Goal: Information Seeking & Learning: Understand process/instructions

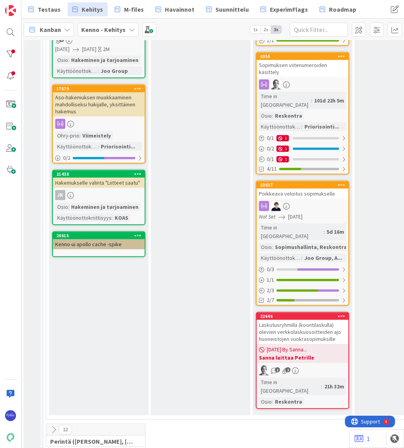
scroll to position [920, 0]
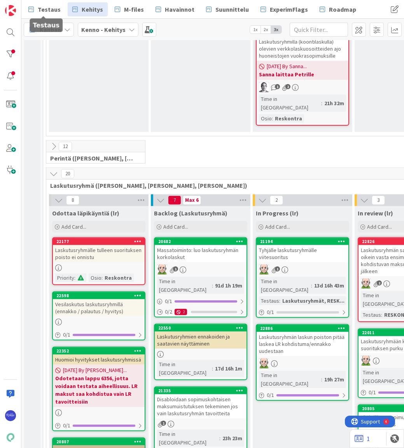
click at [49, 8] on span "Testaus" at bounding box center [49, 9] width 23 height 9
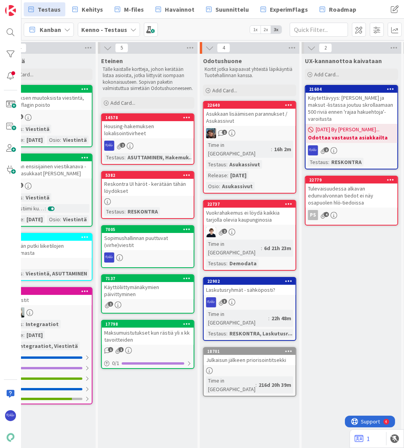
scroll to position [0, 510]
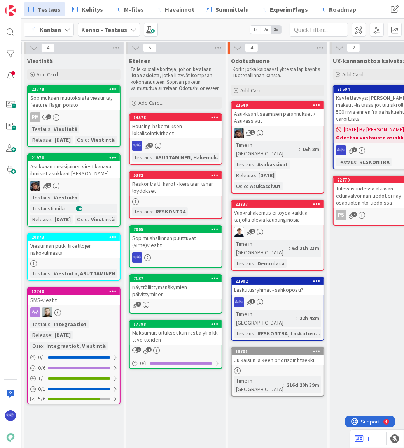
click at [264, 87] on span "Add Card..." at bounding box center [253, 90] width 25 height 7
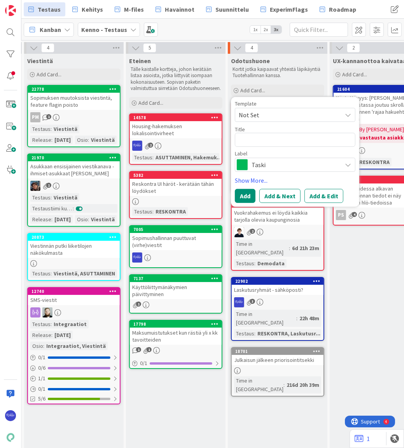
click at [272, 114] on span "Not Set" at bounding box center [287, 114] width 97 height 10
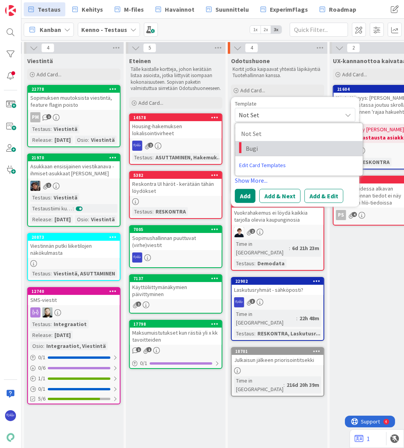
drag, startPoint x: 276, startPoint y: 147, endPoint x: 282, endPoint y: 141, distance: 8.6
click at [276, 146] on span "Bugi" at bounding box center [301, 148] width 111 height 10
type textarea "x"
type textarea "Bugi"
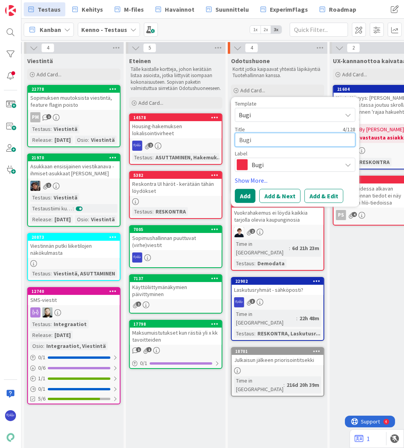
drag, startPoint x: 276, startPoint y: 140, endPoint x: 231, endPoint y: 139, distance: 45.2
click at [231, 139] on div "Template Bugi Not Set Bugi Edit Card Templates Title 4 / 128 Bugi Label Bugi Sh…" at bounding box center [295, 152] width 128 height 110
type textarea "x"
type textarea "L"
type textarea "x"
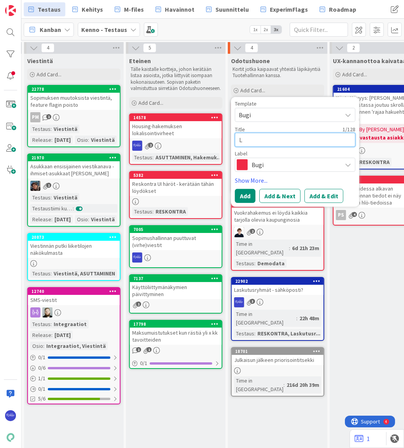
type textarea "La"
type textarea "x"
type textarea "Las"
type textarea "x"
type textarea "Lask"
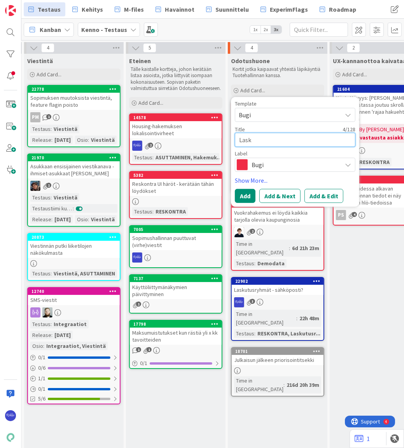
type textarea "x"
type textarea "Lasku"
type textarea "x"
type textarea "Laskut"
type textarea "x"
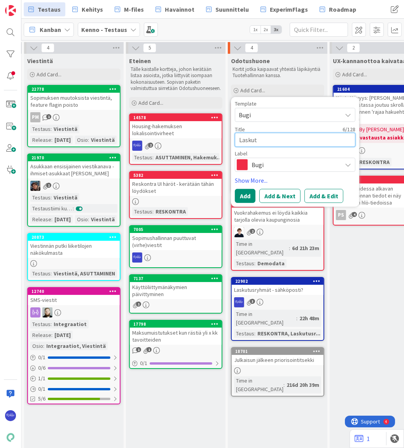
type textarea "Laskutu"
type textarea "x"
type textarea "Laskutus"
type textarea "x"
type textarea "Laskutusr"
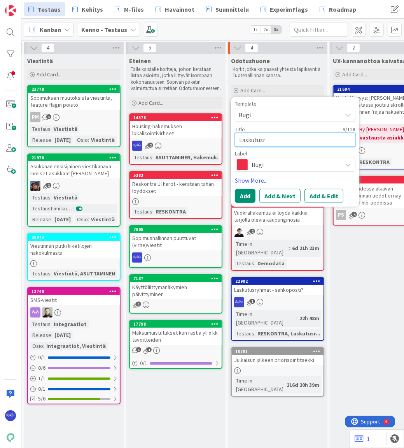
type textarea "x"
type textarea "Laskutusry"
type textarea "x"
type textarea "Laskutusryh"
type textarea "x"
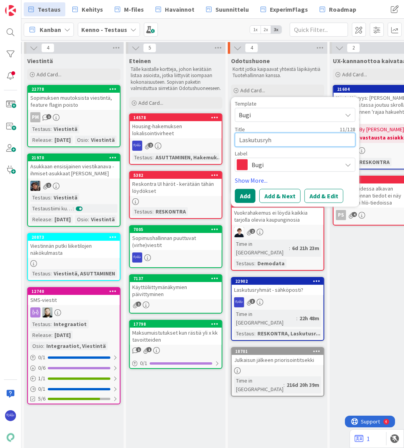
type textarea "Laskutusryhm"
type textarea "x"
type textarea "Laskutusryhmä"
type textarea "x"
type textarea "Laskutusryhmän"
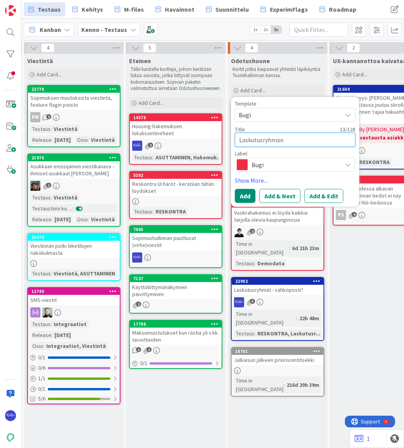
type textarea "x"
type textarea "Laskutusryhmän"
type textarea "x"
type textarea "Laskutusryhmän E"
type textarea "x"
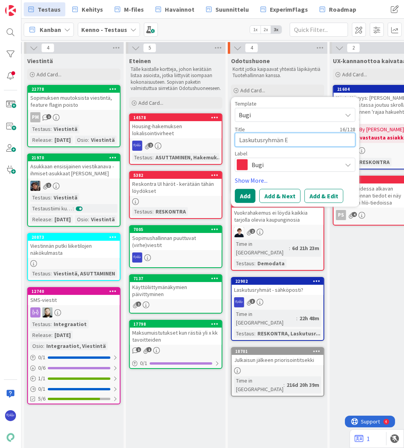
type textarea "Laskutusryhmän Ex"
type textarea "x"
type textarea "Laskutusryhmän Exc"
type textarea "x"
type textarea "Laskutusryhmän Exce"
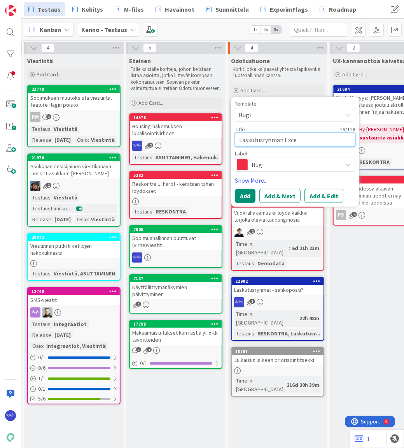
type textarea "x"
type textarea "Laskutusryhmän Excel-"
type textarea "x"
type textarea "Laskutusryhmän Excel-k"
type textarea "x"
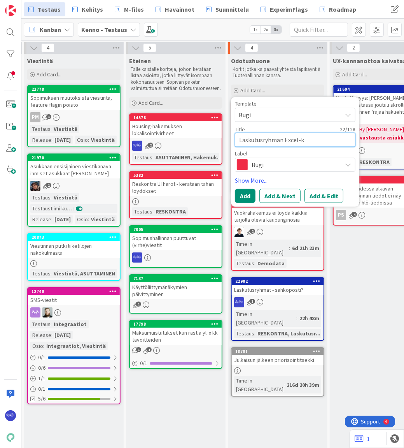
type textarea "Laskutusryhmän Excel-ky"
type textarea "x"
type textarea "Laskutusryhmän Excel-kys"
type textarea "x"
type textarea "Laskutusryhmän Excel-kysy"
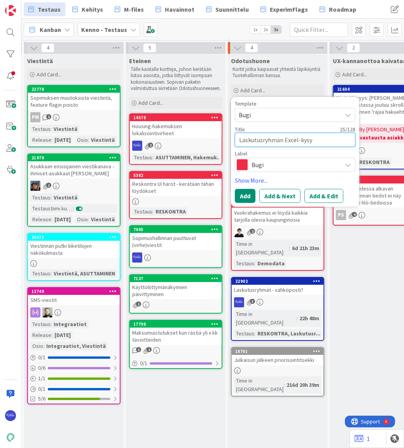
type textarea "x"
type textarea "Laskutusryhmän Excel-kysym"
type textarea "x"
type textarea "Laskutusryhmän Excel-kysymy"
type textarea "x"
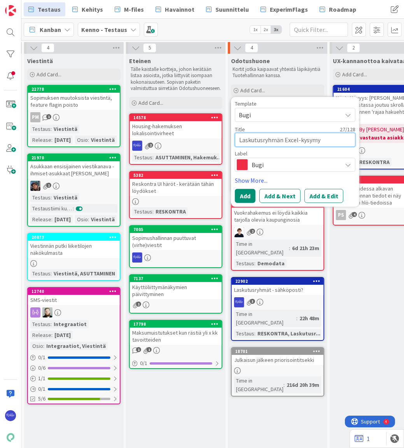
type textarea "Laskutusryhmän Excel-kysymyk"
type textarea "x"
type textarea "Laskutusryhmän Excel-kysymyks"
type textarea "x"
type textarea "Laskutusryhmän Excel-kysymykse"
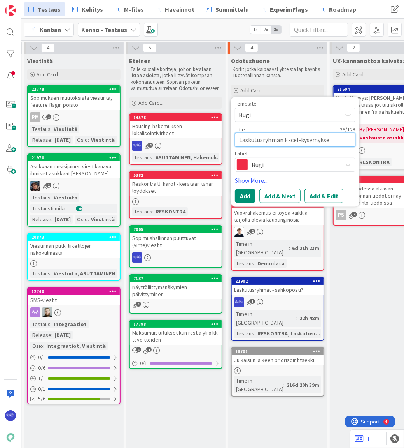
type textarea "x"
type textarea "Laskutusryhmän Excel-kysymykset"
click at [318, 197] on button "Add & Edit" at bounding box center [324, 195] width 39 height 14
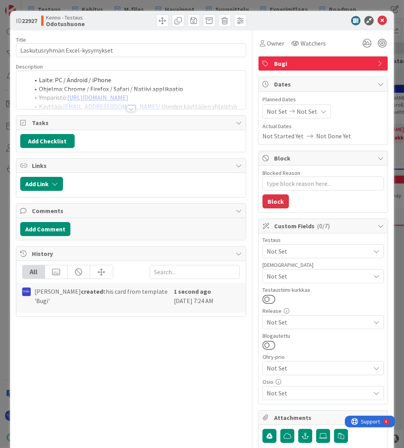
type textarea "x"
click at [128, 109] on div at bounding box center [131, 108] width 9 height 6
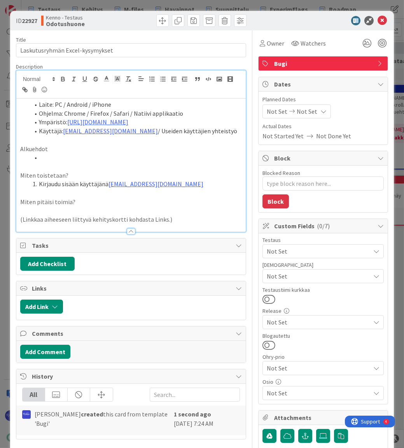
click at [72, 157] on li at bounding box center [136, 157] width 212 height 9
click at [199, 184] on li "Kirjaudu sisään käyttäjänä [EMAIL_ADDRESS][DOMAIN_NAME]" at bounding box center [136, 183] width 212 height 9
click at [93, 158] on li "Laskutusryhmä" at bounding box center [136, 157] width 212 height 9
click at [188, 186] on li "Kirjaudu sisään käyttäjänä [EMAIL_ADDRESS][DOMAIN_NAME]" at bounding box center [136, 183] width 212 height 9
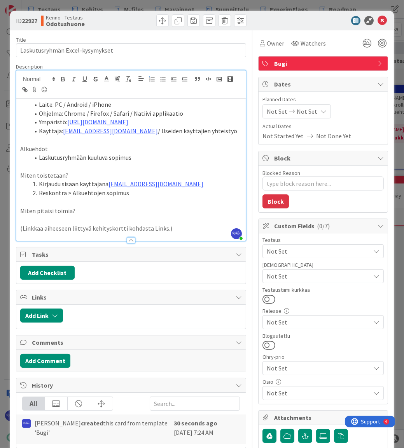
click at [72, 193] on li "Reskontra > Alkuehtojen sopimus" at bounding box center [136, 192] width 212 height 9
click at [191, 195] on li "Reskontra > Sopimukset > Alkuehtojen sopimus" at bounding box center [136, 192] width 212 height 9
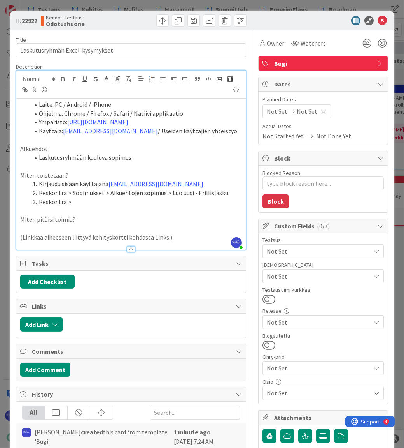
type textarea "x"
drag, startPoint x: 19, startPoint y: 50, endPoint x: 137, endPoint y: 44, distance: 118.1
click at [137, 44] on input "Laskutusryhmän Excel-kysymykset" at bounding box center [131, 50] width 230 height 14
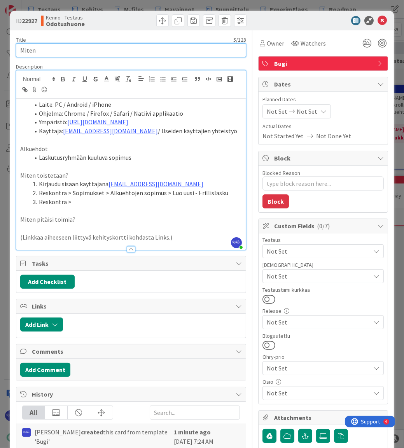
type input "Miten"
type textarea "x"
type input "Miten E"
type textarea "x"
type input "Miten"
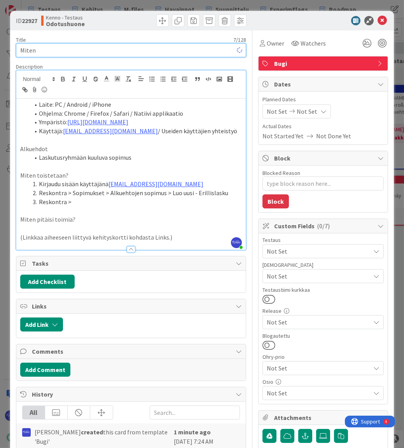
type textarea "x"
type input "Miten L"
type textarea "x"
type input "Mite"
type textarea "x"
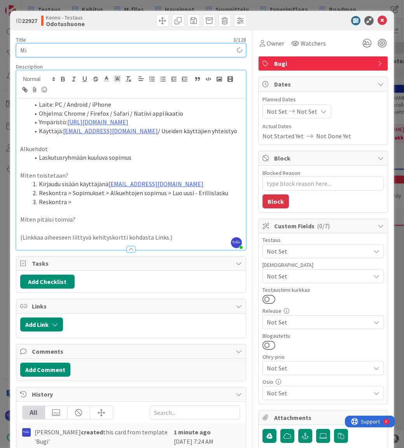
type input "M"
type textarea "x"
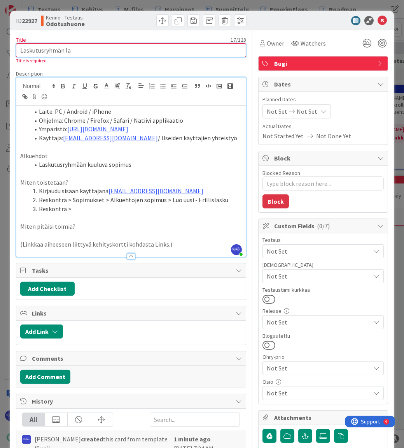
type input "Laskutusryhmän las"
type textarea "x"
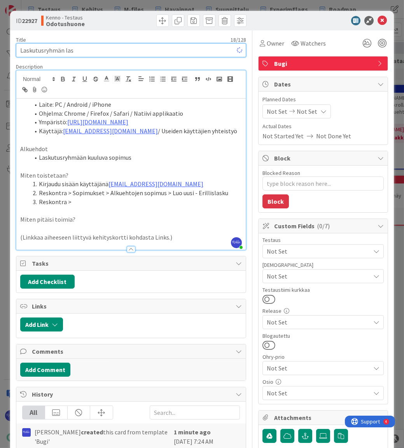
type input "Laskutusryhmän la"
type textarea "x"
type input "Laskutusryhmän er"
type textarea "x"
type input "Laskutusryhmän s"
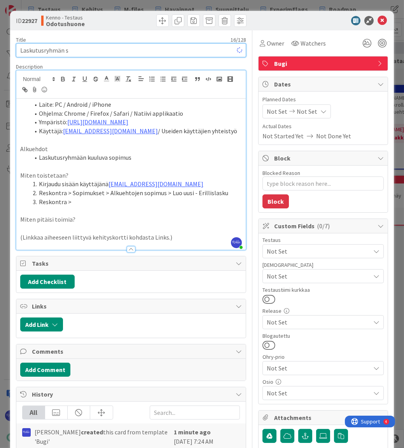
type textarea "x"
type input "Laskutusryhmän"
type textarea "x"
type input "Laskutusryhmän E"
type textarea "x"
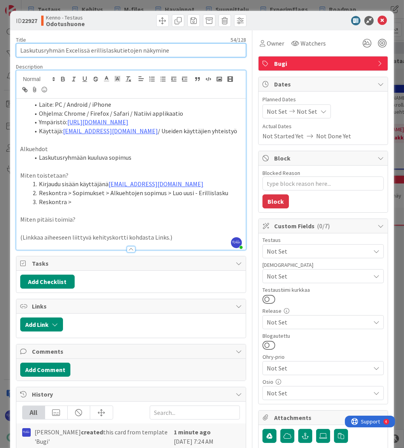
type input "Laskutusryhmän Excelissä erillislaskutietojen näkyminen"
type textarea "x"
type input "Laskutusryhmän Excelissä erillislaskutietojen näkyminen"
click at [102, 202] on li "Reskontra >" at bounding box center [136, 201] width 212 height 9
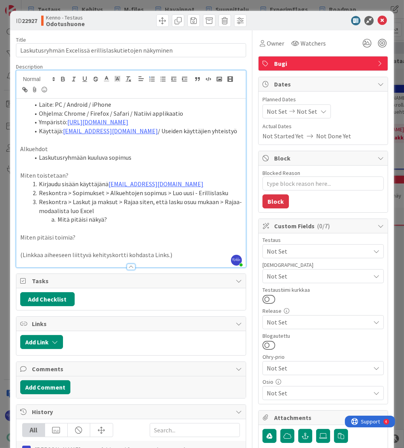
click at [95, 237] on p "Miten pitäisi toimia?" at bounding box center [131, 237] width 222 height 9
drag, startPoint x: 58, startPoint y: 217, endPoint x: 109, endPoint y: 218, distance: 50.6
click at [109, 218] on li "Mitä pitäisi näkyä?" at bounding box center [136, 219] width 212 height 9
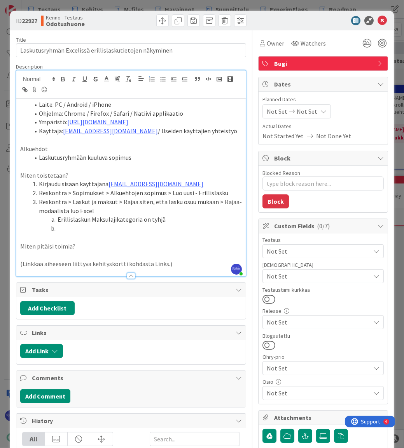
click at [90, 228] on li at bounding box center [136, 228] width 212 height 9
click at [230, 192] on li "Reskontra > Sopimukset > Alkuehtojen sopimus > Luo uusi - Erillislasku" at bounding box center [136, 192] width 212 height 9
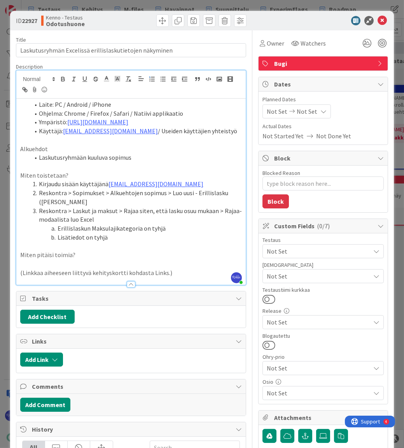
click at [53, 201] on li "Reskontra > Sopimukset > Alkuehtojen sopimus > Luo uusi - Erillislasku ([PERSON…" at bounding box center [136, 197] width 212 height 18
click at [107, 199] on li "Reskontra > Sopimukset > Alkuehtojen sopimus > Luo uusi - Erillislasku (anna jo…" at bounding box center [136, 197] width 212 height 18
drag, startPoint x: 185, startPoint y: 272, endPoint x: 17, endPoint y: 275, distance: 167.8
click at [16, 276] on div "Description [PERSON_NAME] joined 5 m ago Laite: PC / Android / iPhone Ohjelma: …" at bounding box center [131, 174] width 230 height 222
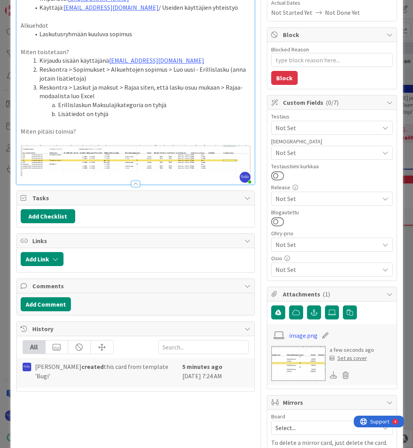
scroll to position [172, 0]
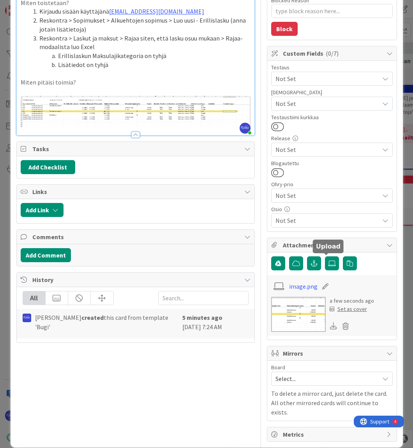
click at [330, 265] on label at bounding box center [332, 263] width 14 height 14
click at [325, 256] on input "file" at bounding box center [325, 256] width 0 height 0
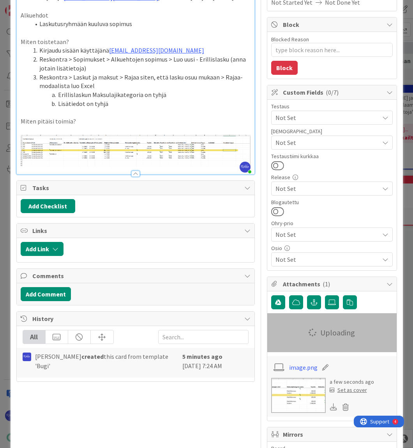
scroll to position [102, 0]
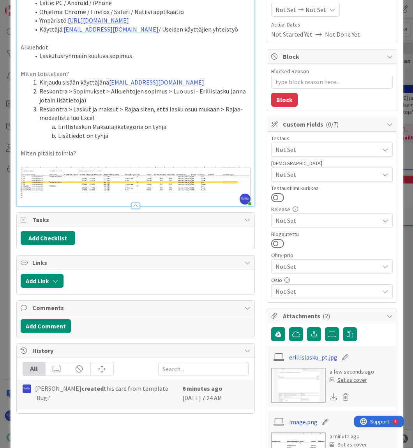
click at [98, 101] on li "Reskontra > Sopimukset > Alkuehtojen sopimus > Luo uusi - Erillislasku (anna jo…" at bounding box center [140, 96] width 220 height 18
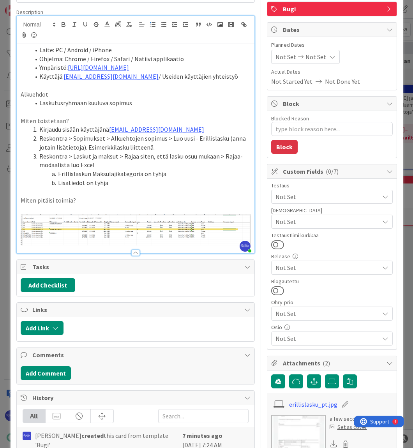
scroll to position [0, 0]
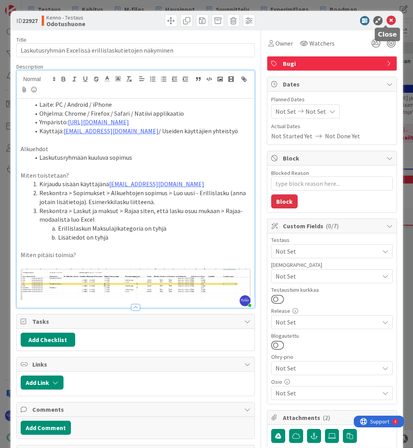
click at [386, 19] on icon at bounding box center [390, 20] width 9 height 9
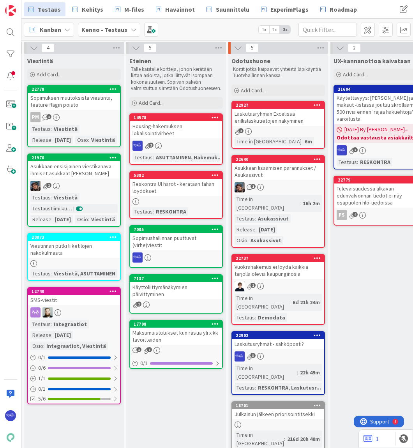
click at [283, 118] on div "Laskutusryhmän Excelissä erillislaskutietojen näkyminen" at bounding box center [278, 117] width 92 height 17
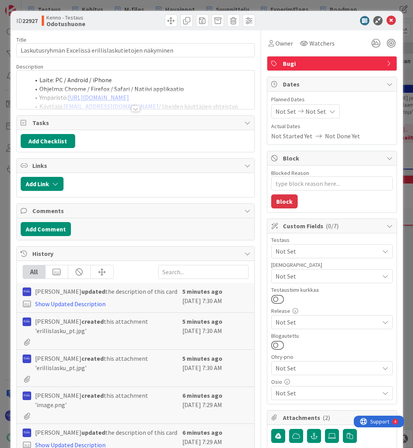
click at [134, 110] on div at bounding box center [135, 108] width 9 height 6
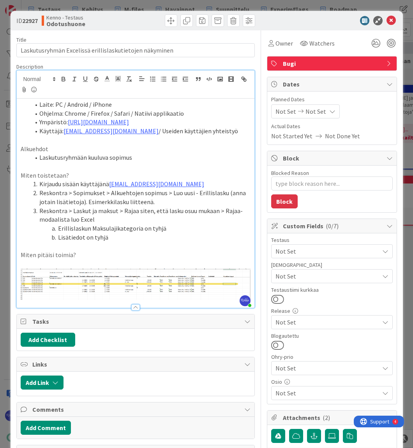
click at [219, 210] on li "Reskontra > Laskut ja maksut > Rajaa siten, että lasku osuu mukaan > Rajaa-moda…" at bounding box center [140, 215] width 220 height 18
type textarea "x"
click at [224, 210] on li "Reskontra > Laskut ja maksut > Rajaa siten, että lasku osuu mukaan >" at bounding box center [140, 210] width 220 height 9
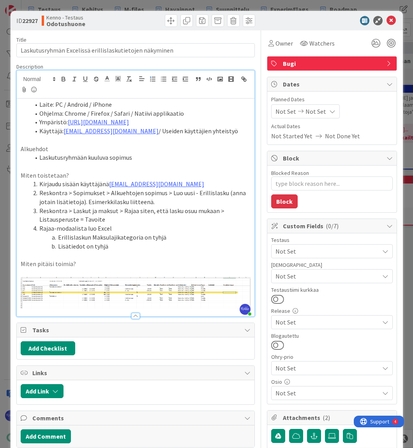
click at [39, 218] on li "Reskontra > Laskut ja maksut > Rajaa siten, että lasku osuu mukaan > Listausper…" at bounding box center [140, 215] width 220 height 18
click at [166, 225] on li "Rajaa-modaalista luo Excel" at bounding box center [140, 228] width 220 height 9
click at [107, 268] on p at bounding box center [136, 272] width 230 height 9
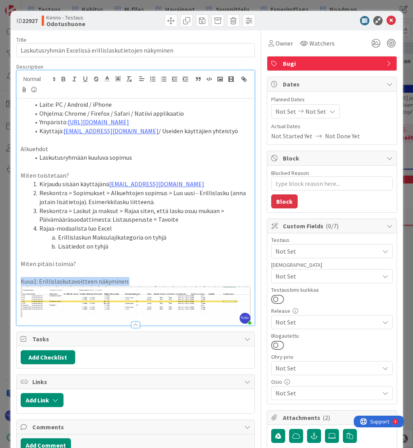
drag, startPoint x: 103, startPoint y: 283, endPoint x: 17, endPoint y: 281, distance: 86.4
click at [17, 281] on div "Laite: PC / Android / iPhone Ohjelma: Chrome / Firefox / Safari / Natiivi appli…" at bounding box center [135, 211] width 237 height 227
click at [247, 309] on div "Laite: PC / Android / iPhone Ohjelma: Chrome / Firefox / Safari / Natiivi appli…" at bounding box center [135, 211] width 237 height 227
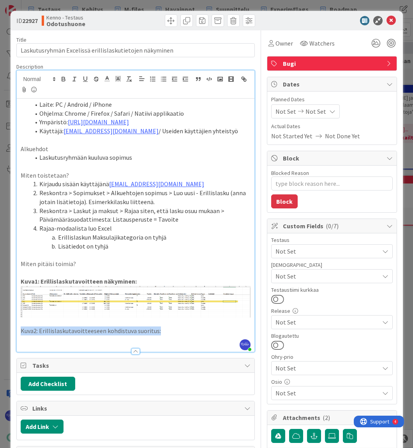
drag, startPoint x: 172, startPoint y: 328, endPoint x: 14, endPoint y: 331, distance: 158.0
click at [14, 331] on div "ID 22927 Kenno - Testaus Odotushuone Title 55 / 128 Laskutusryhmän Excelissä er…" at bounding box center [207, 365] width 392 height 708
click at [46, 341] on p at bounding box center [136, 339] width 230 height 9
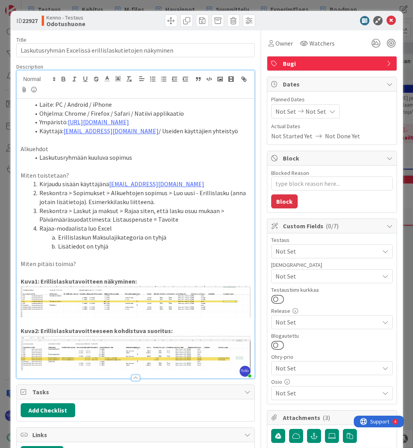
click at [140, 328] on strong "Kuva2: Erillislaskutavoitteeseen kohdistuva suoritus:" at bounding box center [97, 331] width 152 height 8
click at [165, 331] on strong "Kuva2: Erillislaskutavoitteeseen kohdistuvat suoritus:" at bounding box center [98, 331] width 155 height 8
click at [203, 331] on p "Kuva2: Erillislaskutavoitteeseen kohdistuvat suoritukset:" at bounding box center [136, 330] width 230 height 9
click at [345, 273] on span "Not Set" at bounding box center [327, 275] width 104 height 9
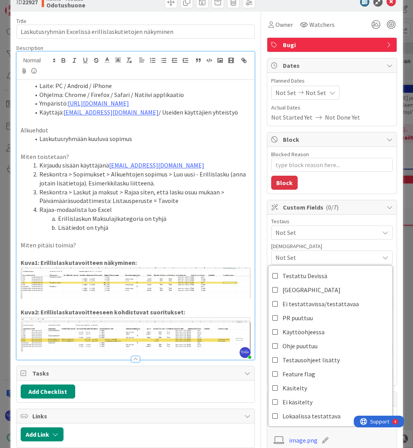
scroll to position [35, 0]
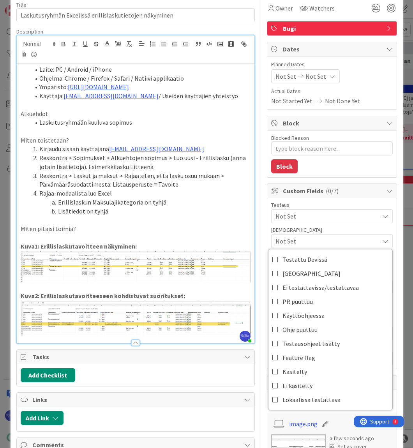
click at [330, 213] on span "Not Set" at bounding box center [327, 215] width 104 height 9
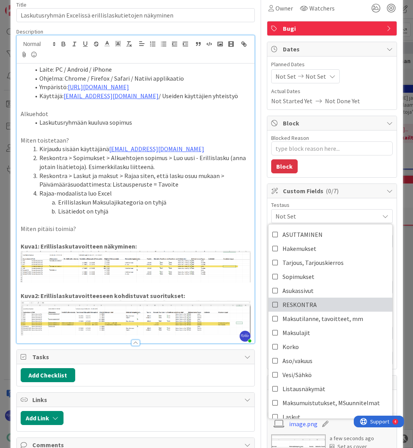
click at [325, 304] on link "RESKONTRA" at bounding box center [330, 304] width 124 height 14
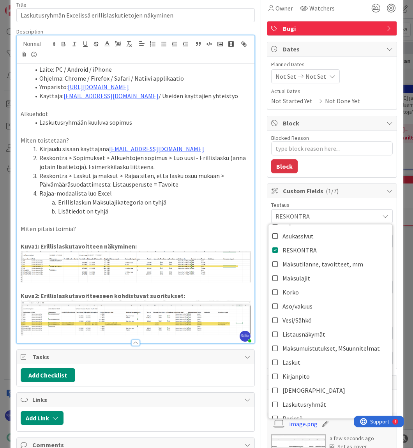
scroll to position [70, 0]
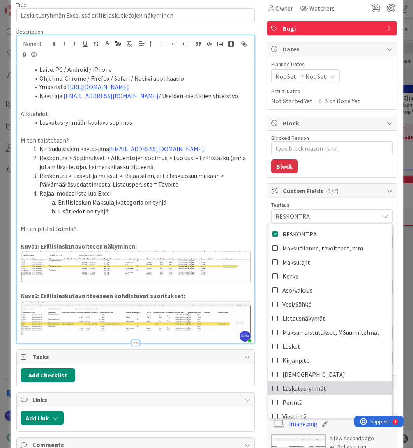
click at [320, 385] on link "Laskutusryhmät" at bounding box center [330, 388] width 124 height 14
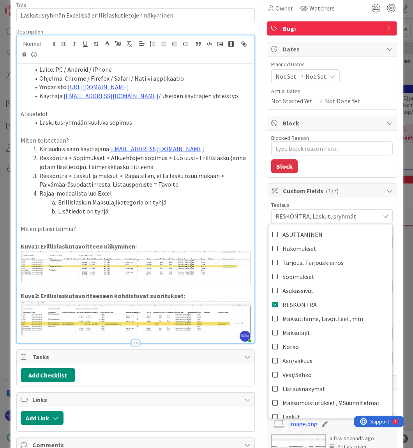
click at [351, 203] on div "Testaus" at bounding box center [331, 204] width 121 height 5
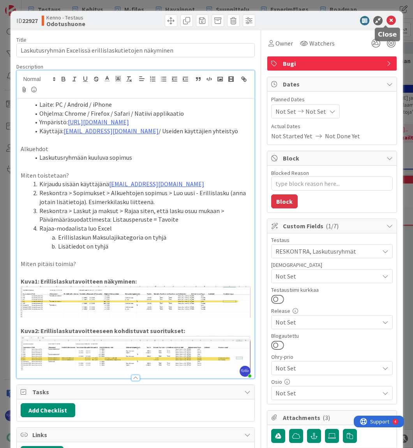
click at [387, 21] on icon at bounding box center [390, 20] width 9 height 9
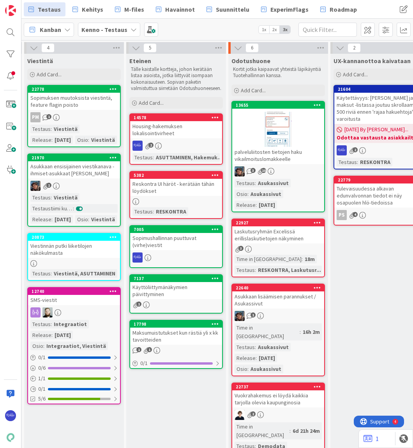
click at [286, 236] on div "Laskutusryhmän Excelissä erillislaskutietojen näkyminen" at bounding box center [278, 234] width 92 height 17
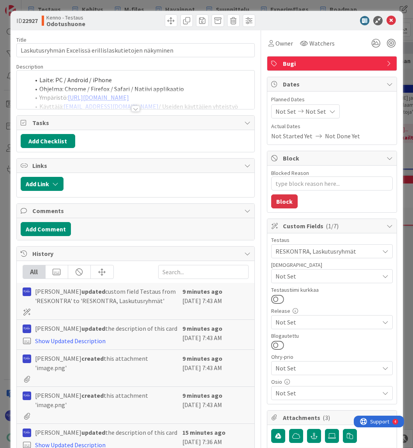
click at [299, 61] on span "Bugi" at bounding box center [333, 63] width 100 height 9
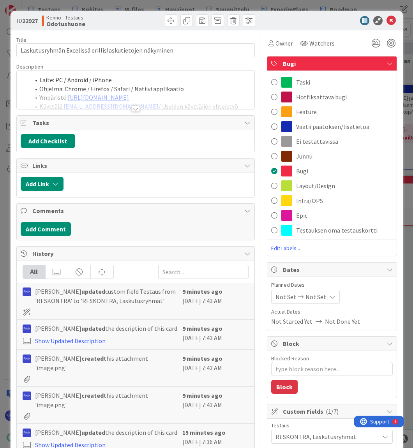
click at [316, 128] on span "Vaatii päätöksen/lisätietoa" at bounding box center [332, 126] width 73 height 9
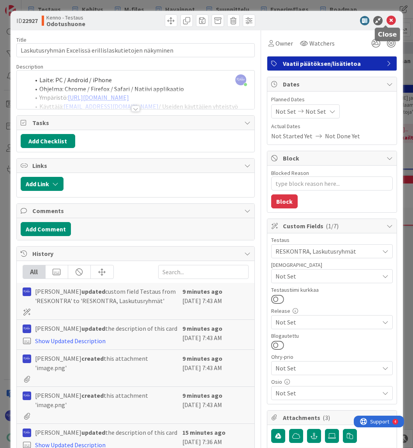
click at [387, 18] on icon at bounding box center [390, 20] width 9 height 9
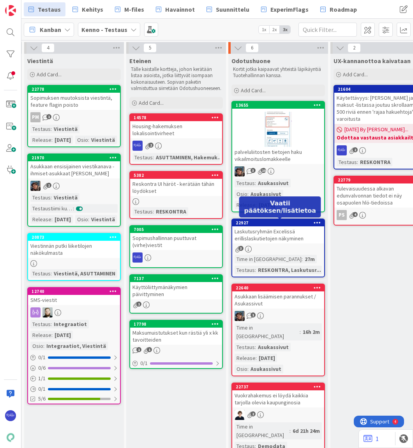
click at [290, 223] on div "22927" at bounding box center [279, 222] width 88 height 5
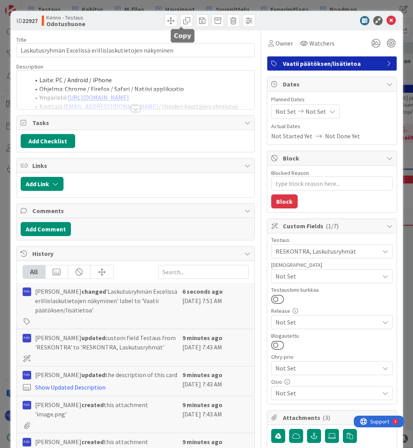
click at [181, 22] on span at bounding box center [186, 20] width 12 height 12
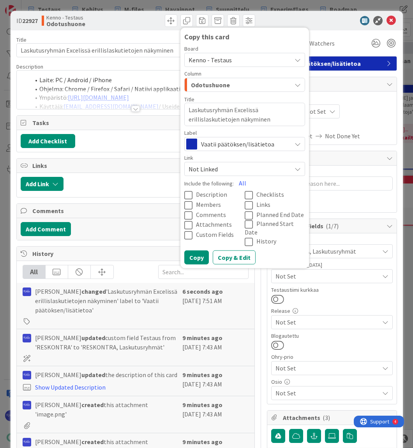
click at [184, 194] on icon at bounding box center [190, 194] width 12 height 9
click at [202, 232] on span "Custom Fields" at bounding box center [215, 234] width 38 height 8
click at [232, 252] on button "Copy & Edit" at bounding box center [233, 257] width 43 height 14
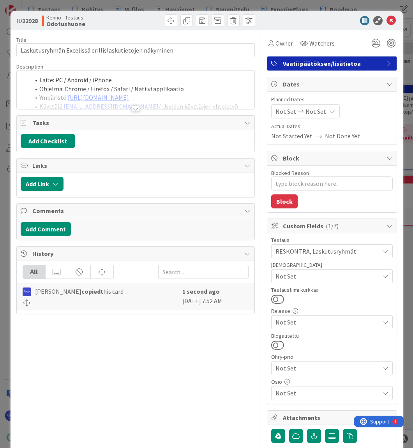
type textarea "x"
drag, startPoint x: 89, startPoint y: 51, endPoint x: 177, endPoint y: 51, distance: 87.6
click at [177, 51] on input "Laskutusryhmän Excelissä erillislaskutietojen näkyminen" at bounding box center [135, 50] width 238 height 14
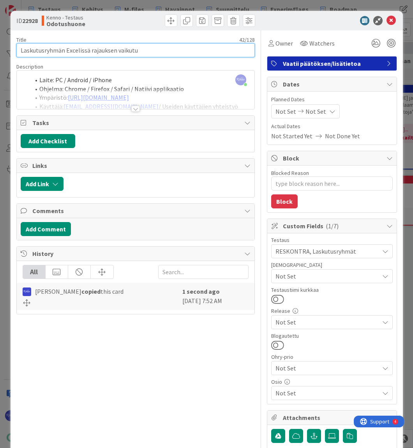
type input "Laskutusryhmän Excelissä rajauksen vaikutua"
type textarea "x"
type input "Laskutusryhmän Excelissä rajauksen vaikutus"
type textarea "x"
type input "Laskutusryhmän Excelissä rajauksen vaikutus"
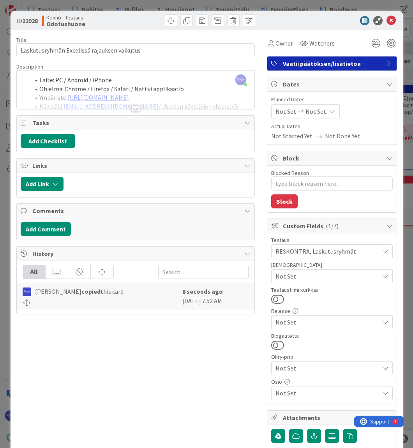
click at [131, 108] on div at bounding box center [135, 108] width 9 height 6
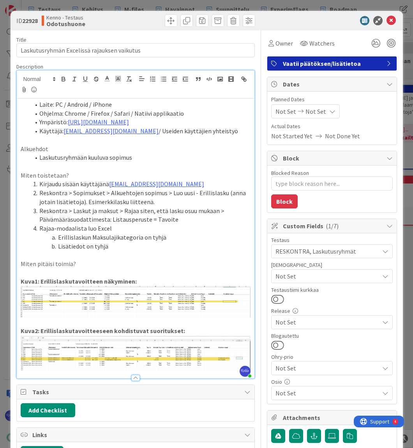
click at [148, 159] on li "Laskutusryhmään kuuluva sopimus" at bounding box center [140, 157] width 220 height 9
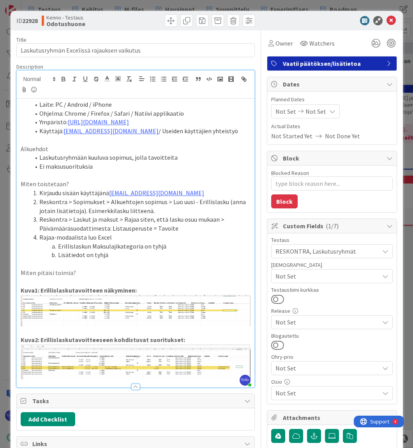
click at [147, 158] on li "Laskutusryhmään kuuluva sopimus, jolla tavoitteita" at bounding box center [140, 157] width 220 height 9
drag, startPoint x: 223, startPoint y: 200, endPoint x: 230, endPoint y: 207, distance: 9.9
click at [230, 207] on li "Reskontra > Sopimukset > Alkuehtojen sopimus > Luo uusi - Erillislasku (anna jo…" at bounding box center [140, 206] width 220 height 18
drag, startPoint x: 39, startPoint y: 209, endPoint x: 63, endPoint y: 210, distance: 23.8
click at [63, 210] on li "Reskontra > Sopimukset > Alkuehtojen sopimus > Luo uusi - Erillislasku - summa e" at bounding box center [140, 206] width 220 height 18
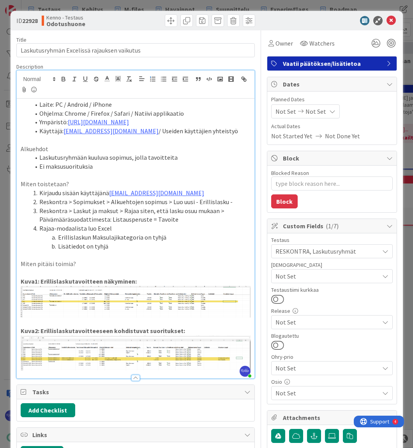
drag, startPoint x: 220, startPoint y: 201, endPoint x: 227, endPoint y: 201, distance: 6.6
click at [227, 201] on li "Reskontra > Sopimukset > Alkuehtojen sopimus > Luo uusi - Erillislasku -" at bounding box center [140, 201] width 220 height 9
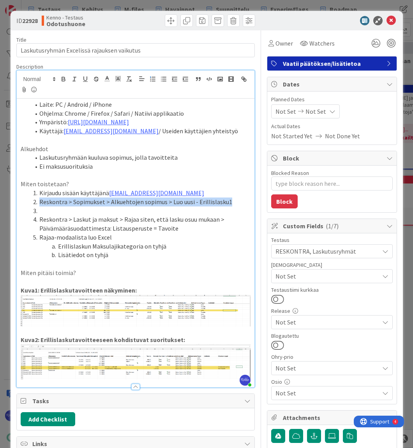
drag, startPoint x: 39, startPoint y: 200, endPoint x: 234, endPoint y: 199, distance: 194.6
click at [234, 199] on li "Reskontra > Sopimukset > Alkuehtojen sopimus > Luo uusi - Erillislasku1" at bounding box center [140, 201] width 220 height 9
copy li "Reskontra > Sopimukset > Alkuehtojen sopimus > Luo uusi - Erillislasku1"
click at [69, 212] on li at bounding box center [140, 210] width 220 height 9
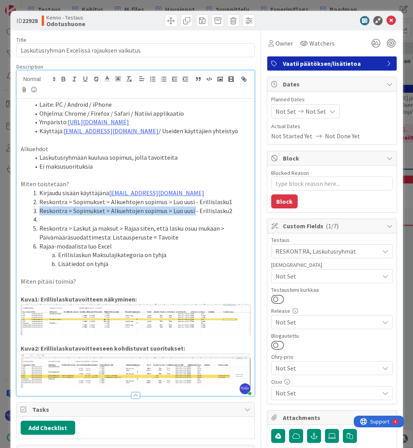
drag, startPoint x: 39, startPoint y: 210, endPoint x: 190, endPoint y: 210, distance: 151.4
click at [190, 210] on li "Reskontra > Sopimukset > Alkuehtojen sopimus > Luo uusi - Erillislasku2" at bounding box center [140, 210] width 220 height 9
copy li "Reskontra > Sopimukset > Alkuehtojen sopimus > Luo uusi"
click at [77, 217] on li at bounding box center [140, 219] width 220 height 9
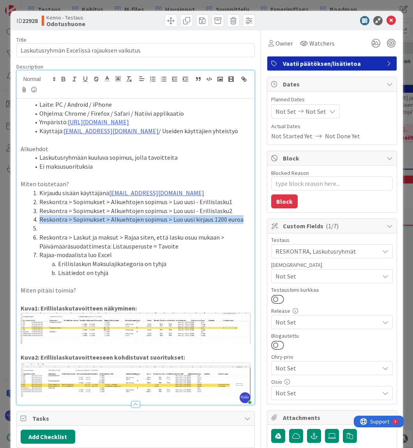
drag, startPoint x: 39, startPoint y: 221, endPoint x: 239, endPoint y: 221, distance: 200.0
click at [239, 221] on li "Reskontra > Sopimukset > Alkuehtojen sopimus > Luo uusi kirjaus 1200 euroa" at bounding box center [140, 219] width 220 height 9
copy li "Reskontra > Sopimukset > Alkuehtojen sopimus > Luo uusi kirjaus 1200 euroa"
click at [75, 227] on li at bounding box center [140, 228] width 220 height 9
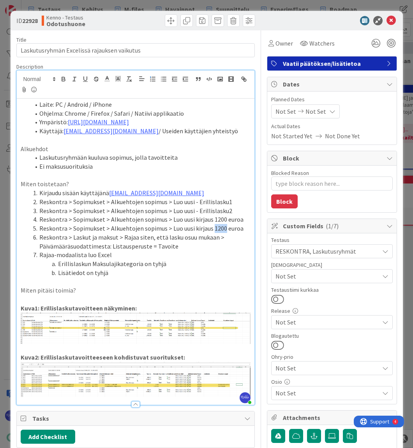
drag, startPoint x: 209, startPoint y: 228, endPoint x: 221, endPoint y: 227, distance: 11.7
click at [221, 227] on li "Reskontra > Sopimukset > Alkuehtojen sopimus > Luo uusi kirjaus 1200 euroa" at bounding box center [140, 228] width 220 height 9
click at [222, 237] on li "Reskontra > Laskut ja maksut > Rajaa siten, että lasku osuu mukaan > Päivämäärä…" at bounding box center [140, 242] width 220 height 18
drag, startPoint x: 154, startPoint y: 245, endPoint x: 172, endPoint y: 246, distance: 17.9
click at [172, 246] on li "Reskontra > Laskut ja maksut > Rajaa siten, että lasku osuu mukaan > Päivämäärä…" at bounding box center [140, 242] width 220 height 18
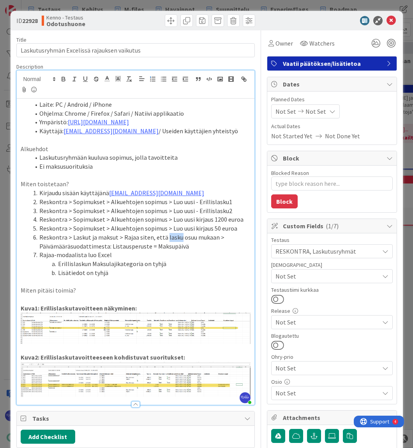
drag, startPoint x: 163, startPoint y: 235, endPoint x: 176, endPoint y: 234, distance: 13.2
click at [176, 234] on li "Reskontra > Laskut ja maksut > Rajaa siten, että lasku osuu mukaan > Päivämäärä…" at bounding box center [140, 242] width 220 height 18
click at [178, 237] on li "Reskontra > Laskut ja maksut > Rajaa siten, että lasku osuu mukaan > Päivämäärä…" at bounding box center [140, 242] width 220 height 18
click at [176, 236] on li "Reskontra > Laskut ja maksut > Rajaa siten, että lasku osuu mukaan > Päivämäärä…" at bounding box center [140, 242] width 220 height 18
click at [243, 236] on li "Reskontra > Laskut ja maksut > Rajaa siten, että laskut + maksusuoritukset osuu…" at bounding box center [140, 242] width 220 height 18
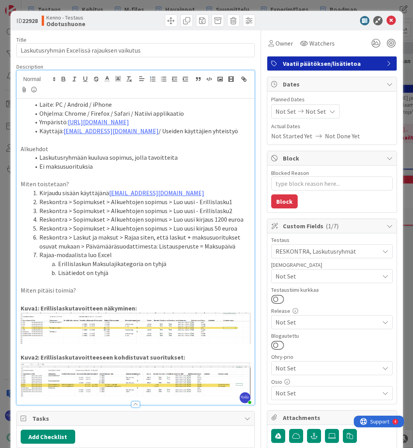
click at [179, 160] on li "Laskutusryhmään kuuluva sopimus, jolla tavoitteita" at bounding box center [140, 157] width 220 height 9
click at [90, 293] on p "Miten pitäisi toimia?" at bounding box center [136, 290] width 230 height 9
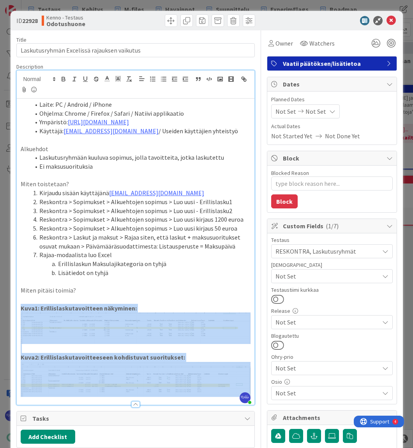
drag, startPoint x: 20, startPoint y: 307, endPoint x: 212, endPoint y: 381, distance: 206.1
click at [212, 381] on div "Laite: PC / Android / iPhone Ohjelma: Chrome / Firefox / Safari / Natiivi appli…" at bounding box center [135, 251] width 237 height 306
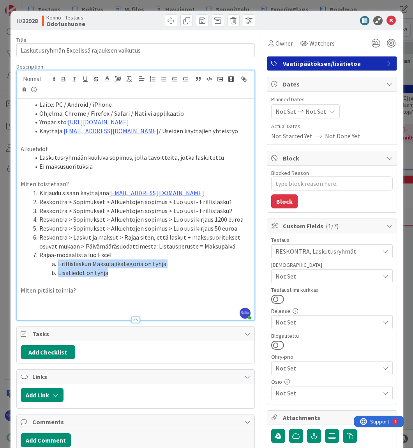
drag, startPoint x: 58, startPoint y: 265, endPoint x: 114, endPoint y: 274, distance: 56.8
click at [114, 274] on ol "Kirjaudu sisään käyttäjänä [EMAIL_ADDRESS][DOMAIN_NAME] Reskontra > Sopimukset …" at bounding box center [136, 232] width 230 height 88
click at [93, 292] on p "Miten pitäisi toimia?" at bounding box center [136, 290] width 230 height 9
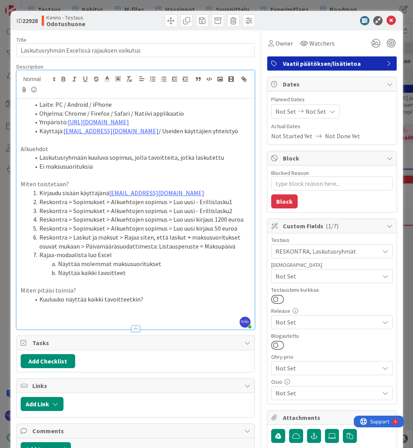
click at [147, 270] on li "Näyttää kaikki tavoitteet" at bounding box center [140, 272] width 220 height 9
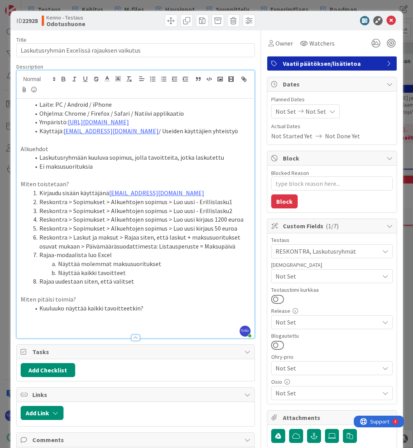
drag, startPoint x: 110, startPoint y: 279, endPoint x: 131, endPoint y: 280, distance: 21.4
click at [131, 280] on li "Rajaa uudestaan siten, että valitset" at bounding box center [140, 281] width 220 height 9
click at [157, 281] on li "Rajaa uudestaan siten, että Maksun summa = 1200" at bounding box center [140, 281] width 220 height 9
click at [171, 281] on li "Rajaa uudestaan siten, että Maksun summa = '1200" at bounding box center [140, 281] width 220 height 9
drag, startPoint x: 110, startPoint y: 278, endPoint x: 174, endPoint y: 280, distance: 63.5
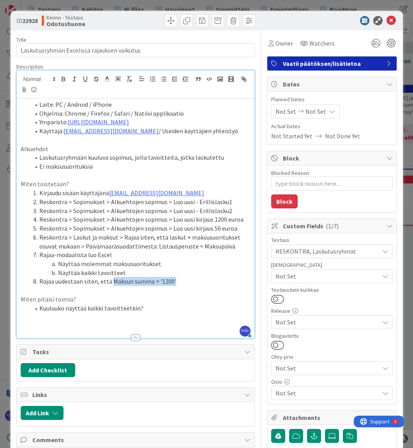
click at [174, 280] on li "Rajaa uudestaan siten, että Maksun summa = '1200'" at bounding box center [140, 281] width 220 height 9
drag, startPoint x: 209, startPoint y: 220, endPoint x: 237, endPoint y: 217, distance: 28.2
click at [237, 217] on li "Reskontra > Sopimukset > Alkuehtojen sopimus > Luo uusi kirjaus 1200 euroa" at bounding box center [140, 219] width 220 height 9
drag, startPoint x: 209, startPoint y: 230, endPoint x: 231, endPoint y: 230, distance: 21.4
click at [231, 230] on li "Reskontra > Sopimukset > Alkuehtojen sopimus > Luo uusi kirjaus 50 euroa" at bounding box center [140, 228] width 220 height 9
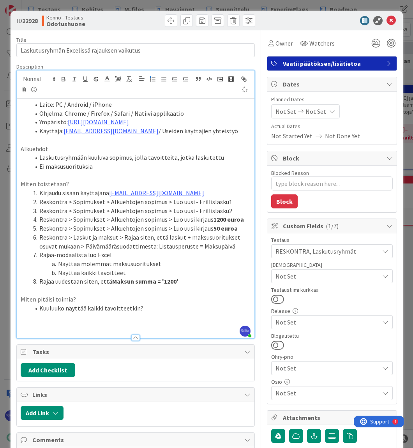
click at [203, 281] on li "Rajaa uudestaan siten, että Maksun summa = '1200'" at bounding box center [140, 281] width 220 height 9
drag, startPoint x: 156, startPoint y: 244, endPoint x: 234, endPoint y: 244, distance: 77.8
click at [234, 244] on li "Reskontra > Laskut ja maksut > Rajaa siten, että laskut + maksusuoritukset osuv…" at bounding box center [140, 242] width 220 height 18
click at [232, 266] on li "Näyttää molemmat maksusuoritukset" at bounding box center [140, 263] width 220 height 9
drag, startPoint x: 86, startPoint y: 255, endPoint x: 93, endPoint y: 254, distance: 7.8
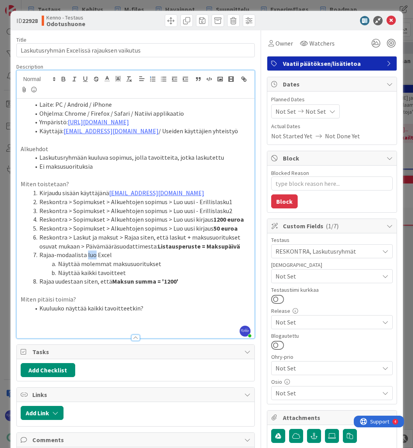
click at [93, 254] on li "Rajaa-modaalista luo Excel" at bounding box center [140, 254] width 220 height 9
drag, startPoint x: 86, startPoint y: 253, endPoint x: 127, endPoint y: 253, distance: 41.3
click at [127, 253] on li "Rajaa-modaalista Muodosta Excel" at bounding box center [140, 254] width 220 height 9
click at [146, 261] on li "Näyttää molemmat maksusuoritukset" at bounding box center [140, 263] width 220 height 9
click at [191, 280] on li "Rajaa uudestaan siten, että Maksun summa = '1200'" at bounding box center [140, 281] width 220 height 9
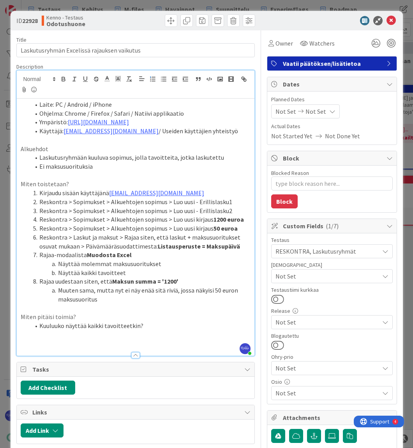
click at [36, 344] on p at bounding box center [136, 343] width 230 height 9
click at [58, 342] on p at bounding box center [136, 343] width 230 height 9
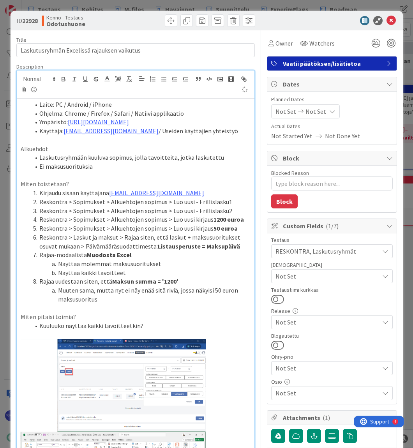
type textarea "x"
click at [386, 19] on icon at bounding box center [390, 20] width 9 height 9
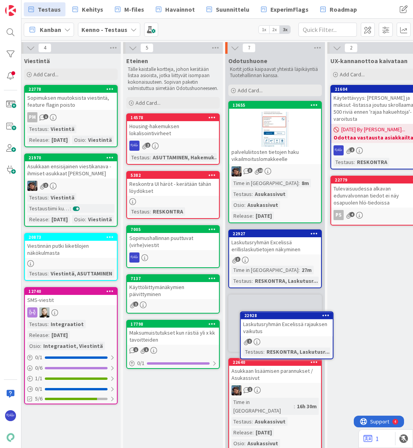
scroll to position [0, 514]
